Goal: Navigation & Orientation: Find specific page/section

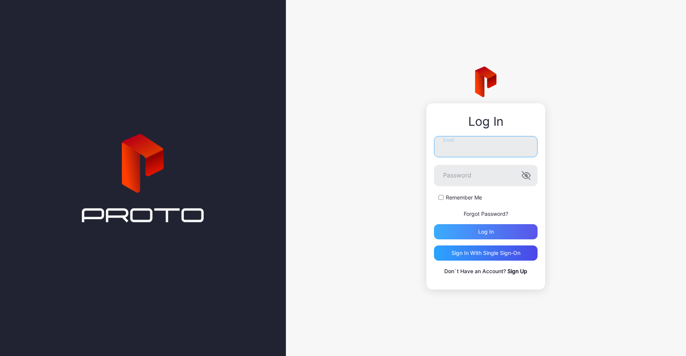
type input "**********"
click at [460, 233] on div "Log in" at bounding box center [485, 231] width 103 height 15
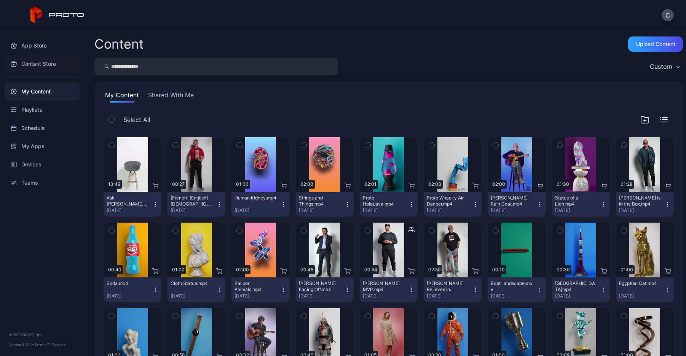
click at [50, 69] on div "Content Store" at bounding box center [43, 64] width 76 height 18
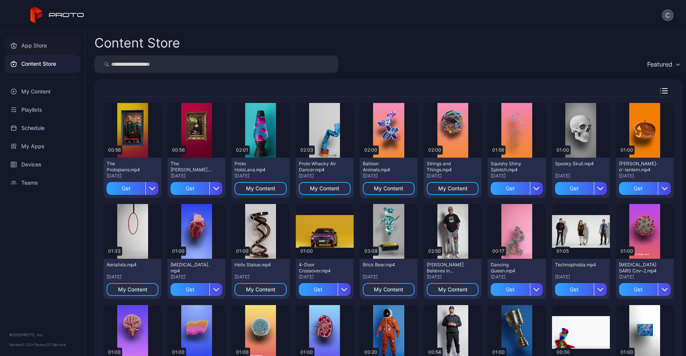
click at [64, 48] on div "App Store" at bounding box center [43, 46] width 76 height 18
